Goal: Navigation & Orientation: Find specific page/section

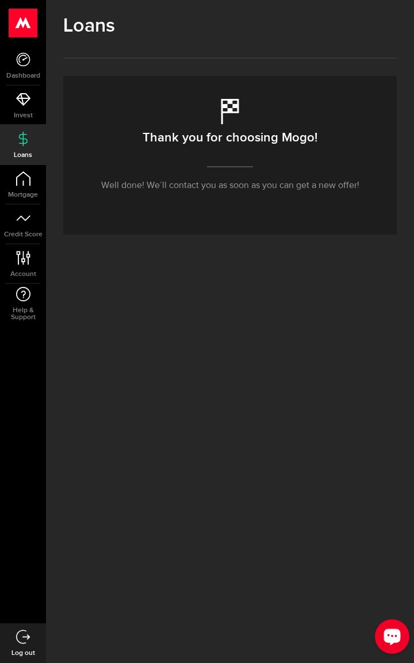
click at [390, 633] on icon "Open LiveChat chat widget" at bounding box center [392, 636] width 11 height 7
click at [158, 606] on div "Loans Thank you for choosing Mogo! Well done! We’ll contact you as soon as you …" at bounding box center [230, 331] width 368 height 663
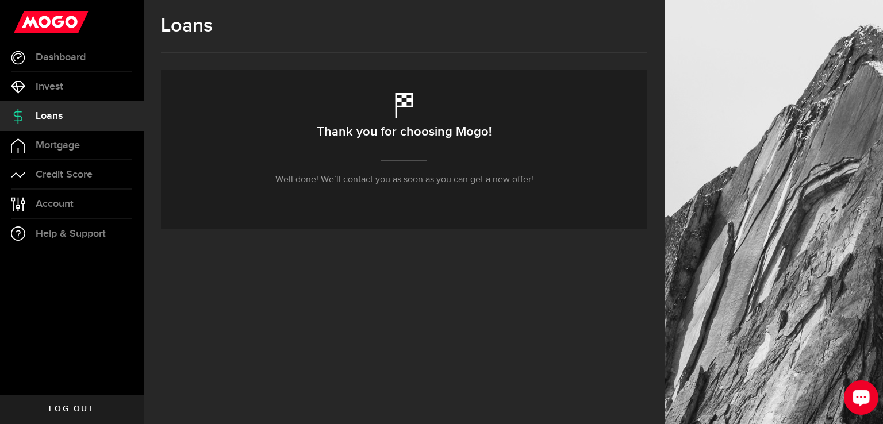
drag, startPoint x: 851, startPoint y: 393, endPoint x: 1684, endPoint y: 766, distance: 912.8
click at [413, 393] on button "Open LiveChat chat widget" at bounding box center [861, 398] width 35 height 35
click at [413, 343] on div "Loans Thank you for choosing Mogo! Well done! We’ll contact you as soon as you …" at bounding box center [404, 212] width 521 height 424
click at [50, 214] on link "Account Compte" at bounding box center [72, 204] width 144 height 29
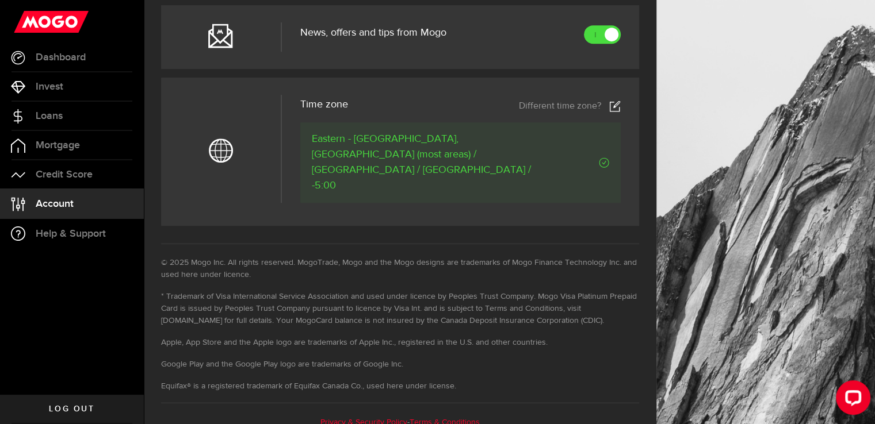
scroll to position [392, 0]
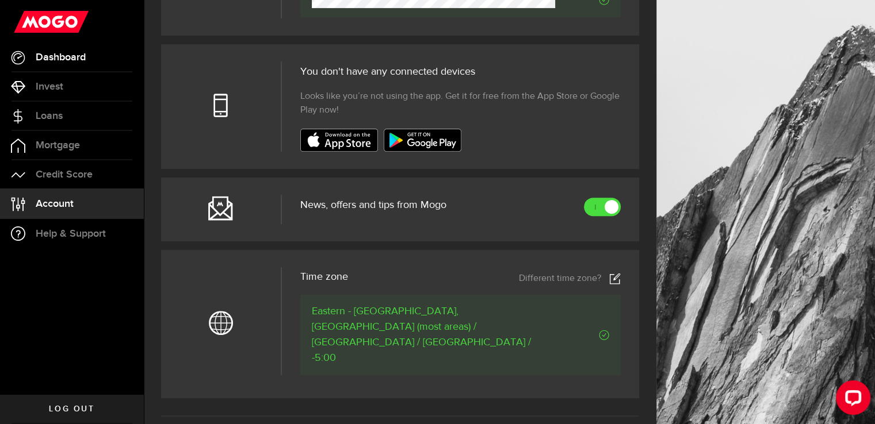
click at [50, 53] on span "Dashboard" at bounding box center [61, 57] width 50 height 10
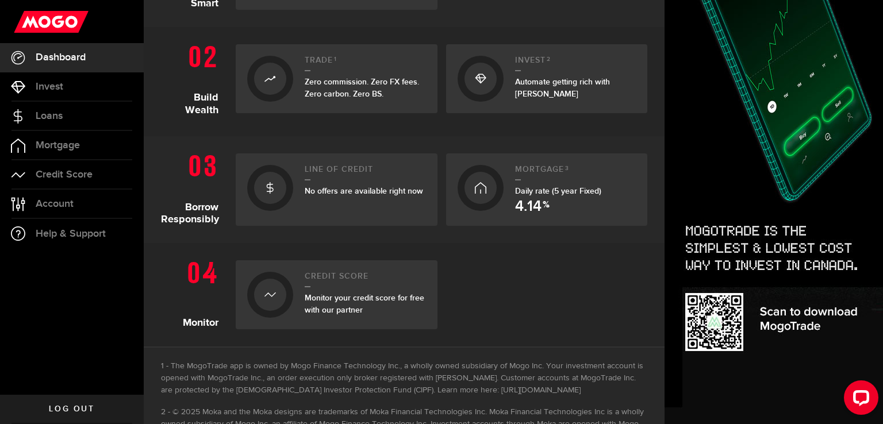
scroll to position [422, 0]
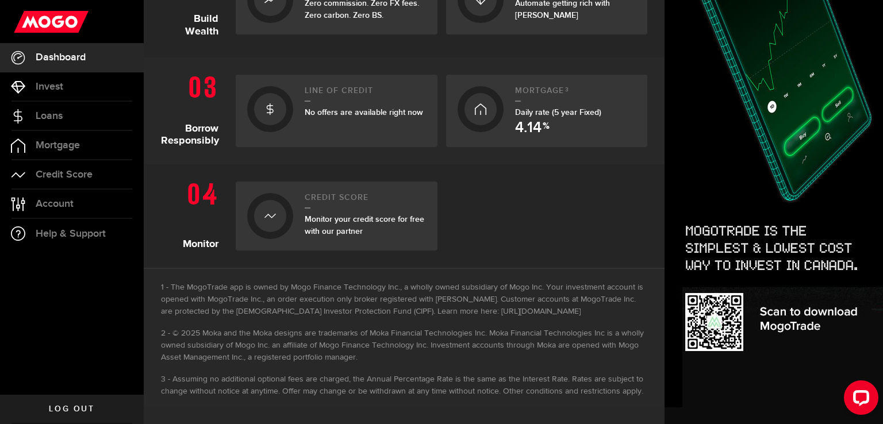
click at [68, 414] on link "Log out" at bounding box center [72, 409] width 144 height 29
